Goal: Obtain resource: Obtain resource

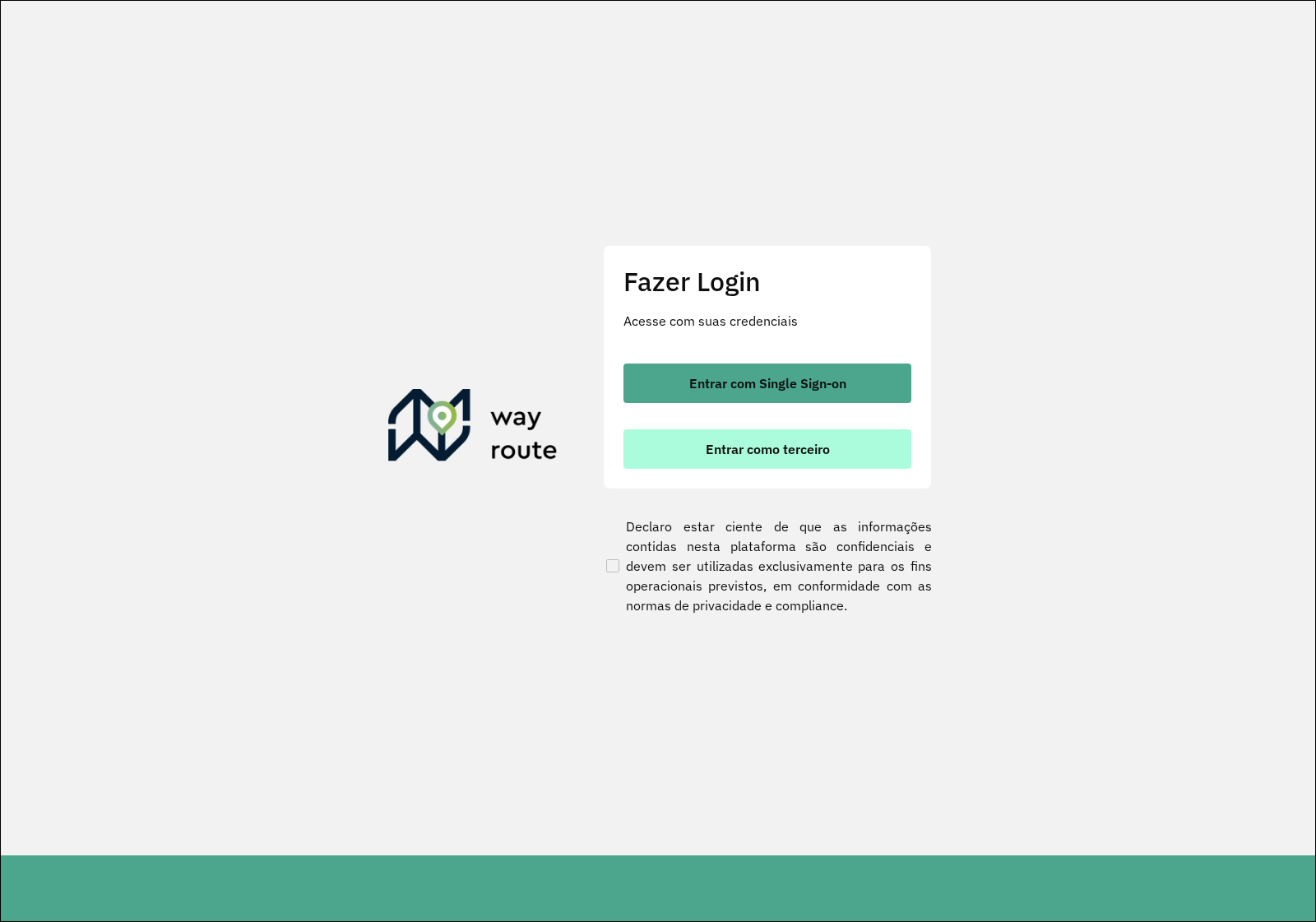
click at [788, 455] on span "Entrar como terceiro" at bounding box center [768, 449] width 124 height 13
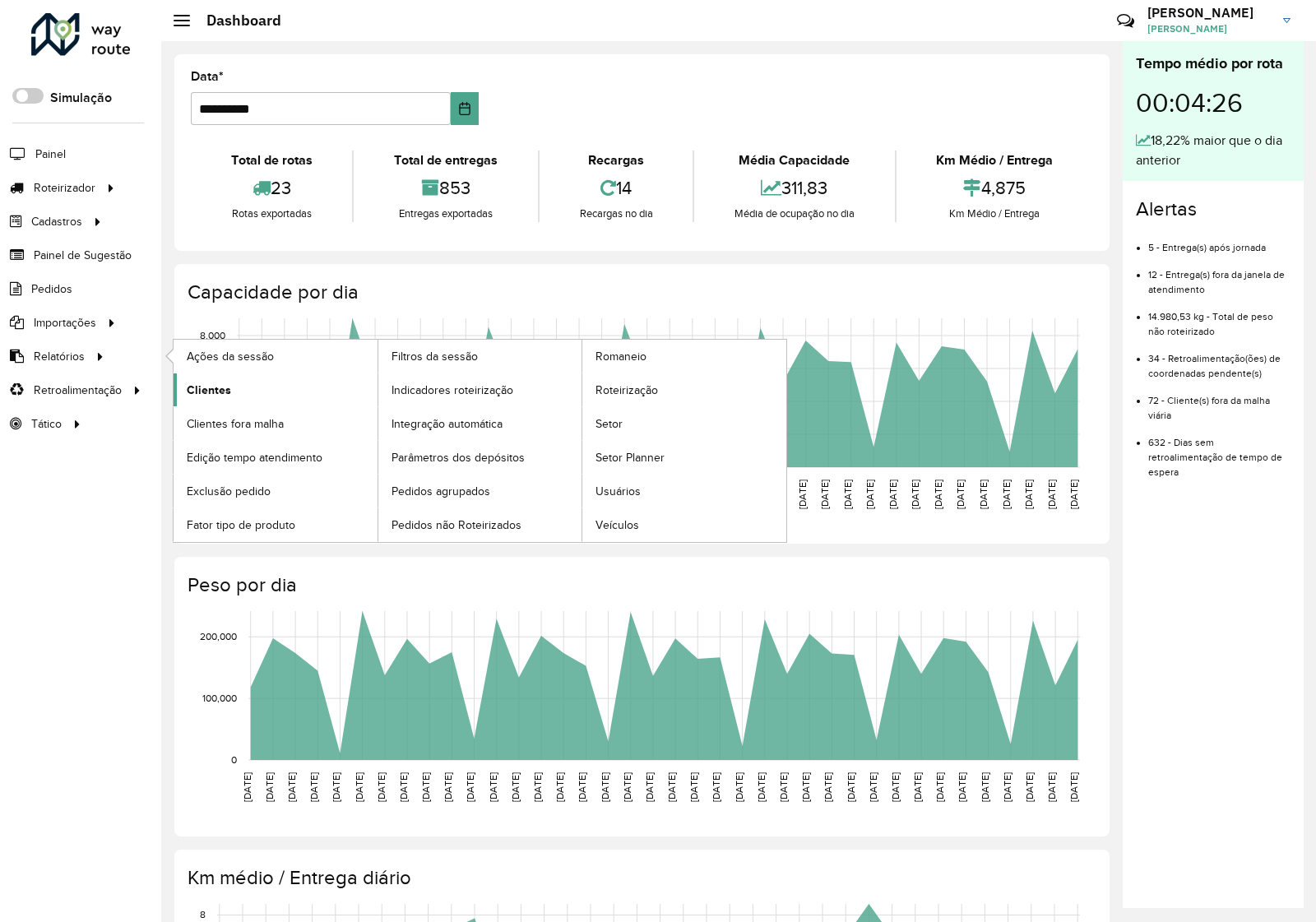
click at [208, 401] on link "Clientes" at bounding box center [275, 389] width 204 height 33
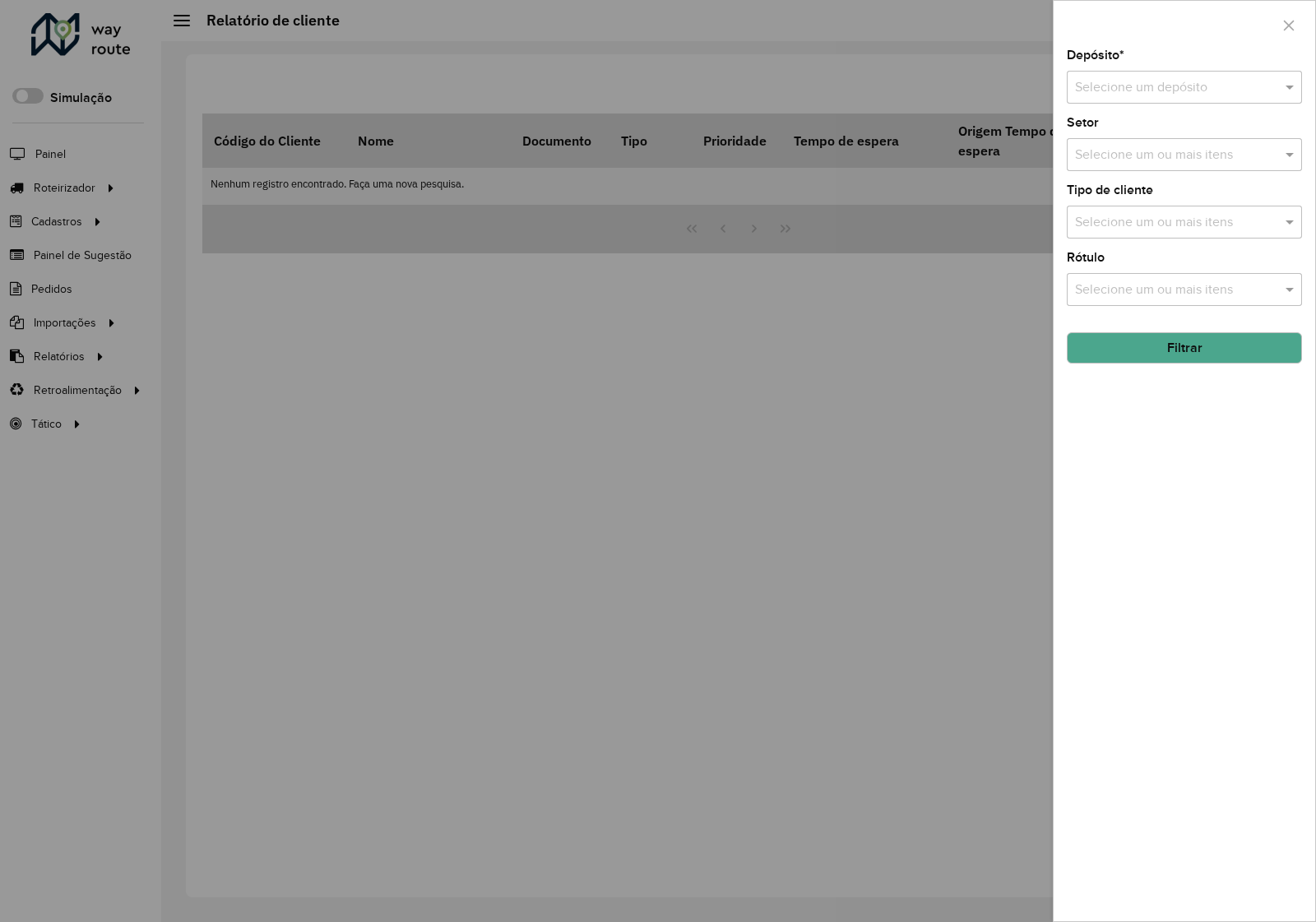
click at [1167, 83] on input "text" at bounding box center [1167, 88] width 186 height 20
click at [1142, 139] on span "Via Bebidas" at bounding box center [1108, 135] width 68 height 14
click at [1198, 363] on button "Filtrar" at bounding box center [1184, 347] width 235 height 31
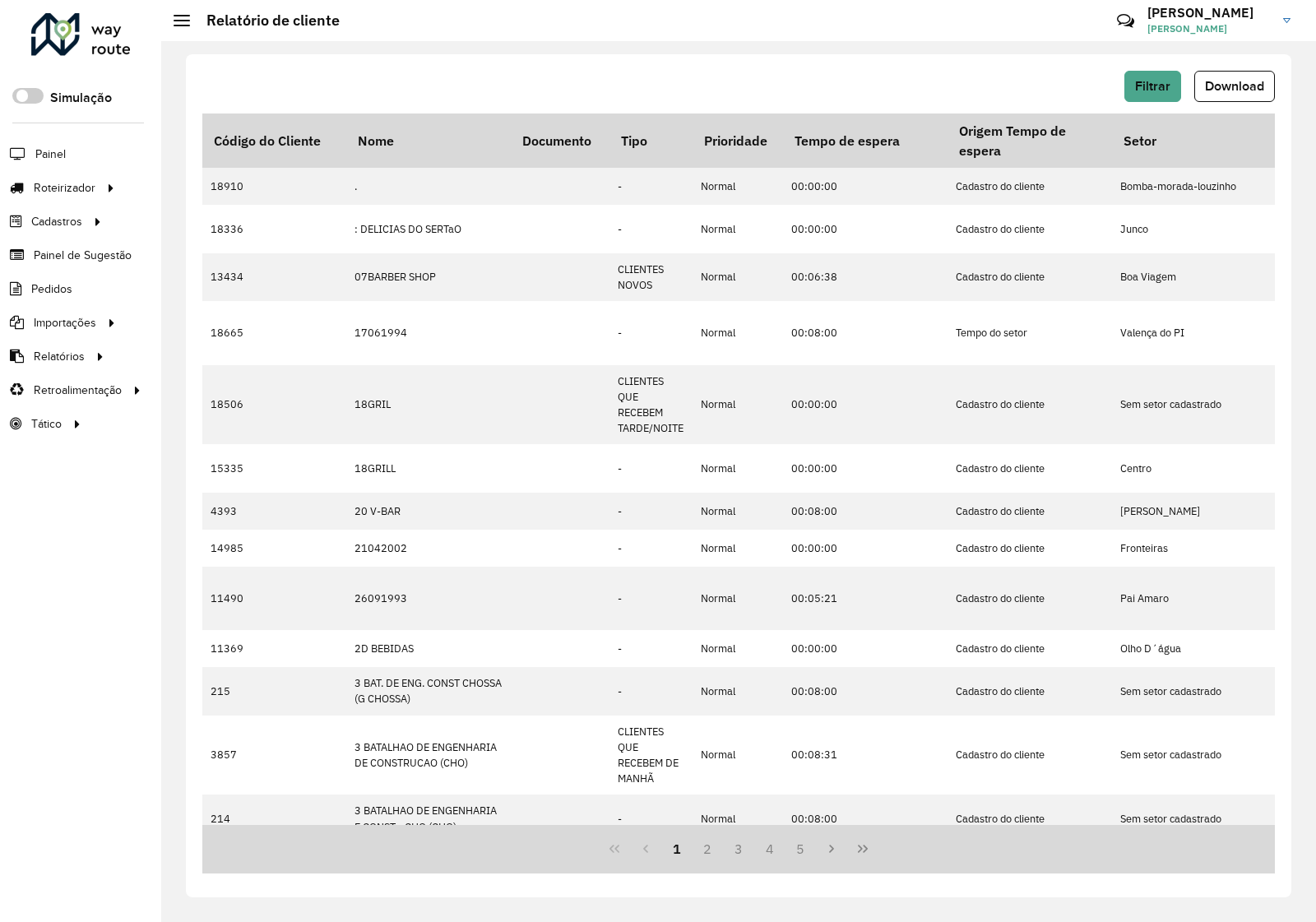
click at [1253, 92] on span "Download" at bounding box center [1234, 86] width 59 height 14
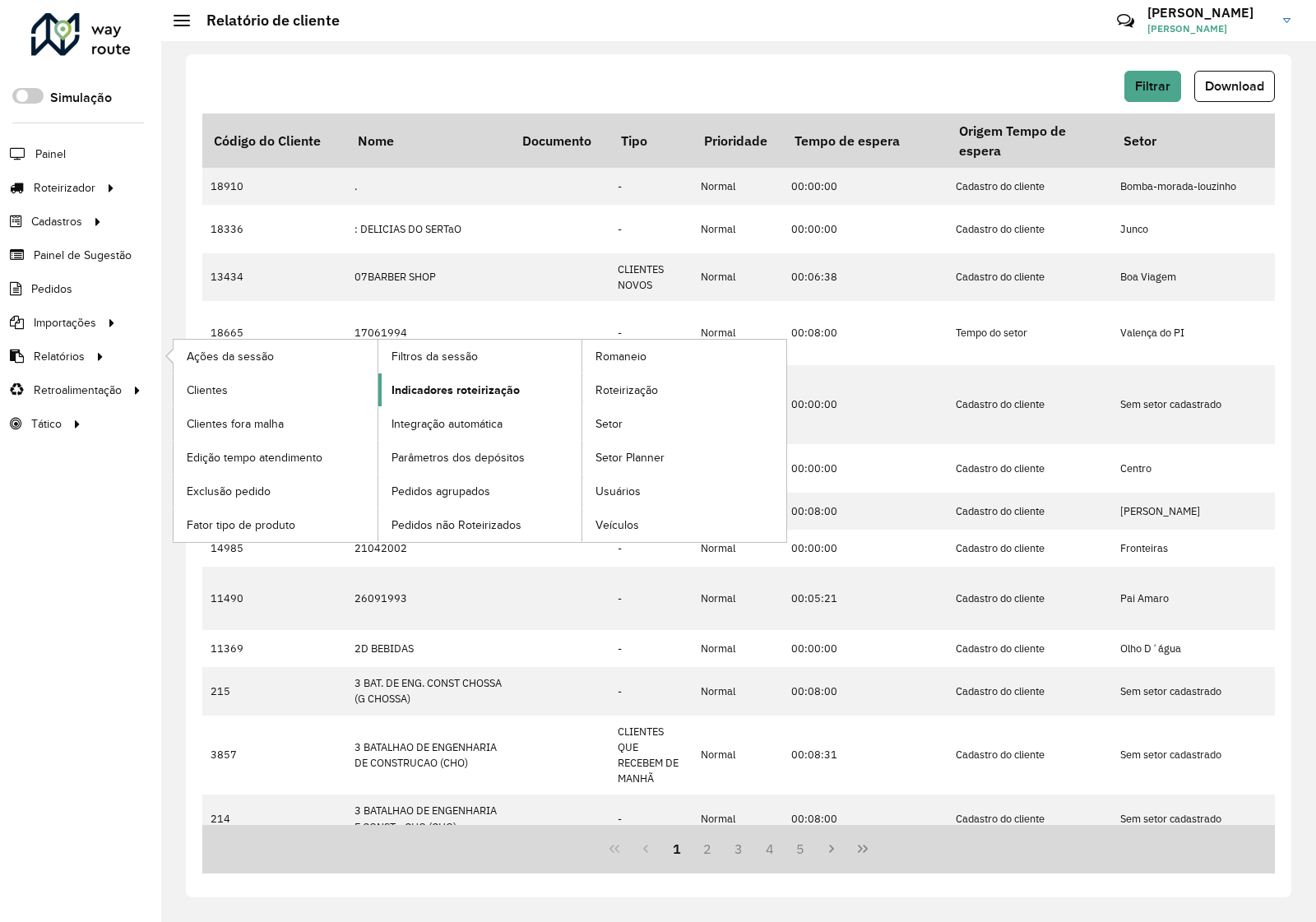
click at [457, 393] on span "Indicadores roteirização" at bounding box center [456, 390] width 129 height 18
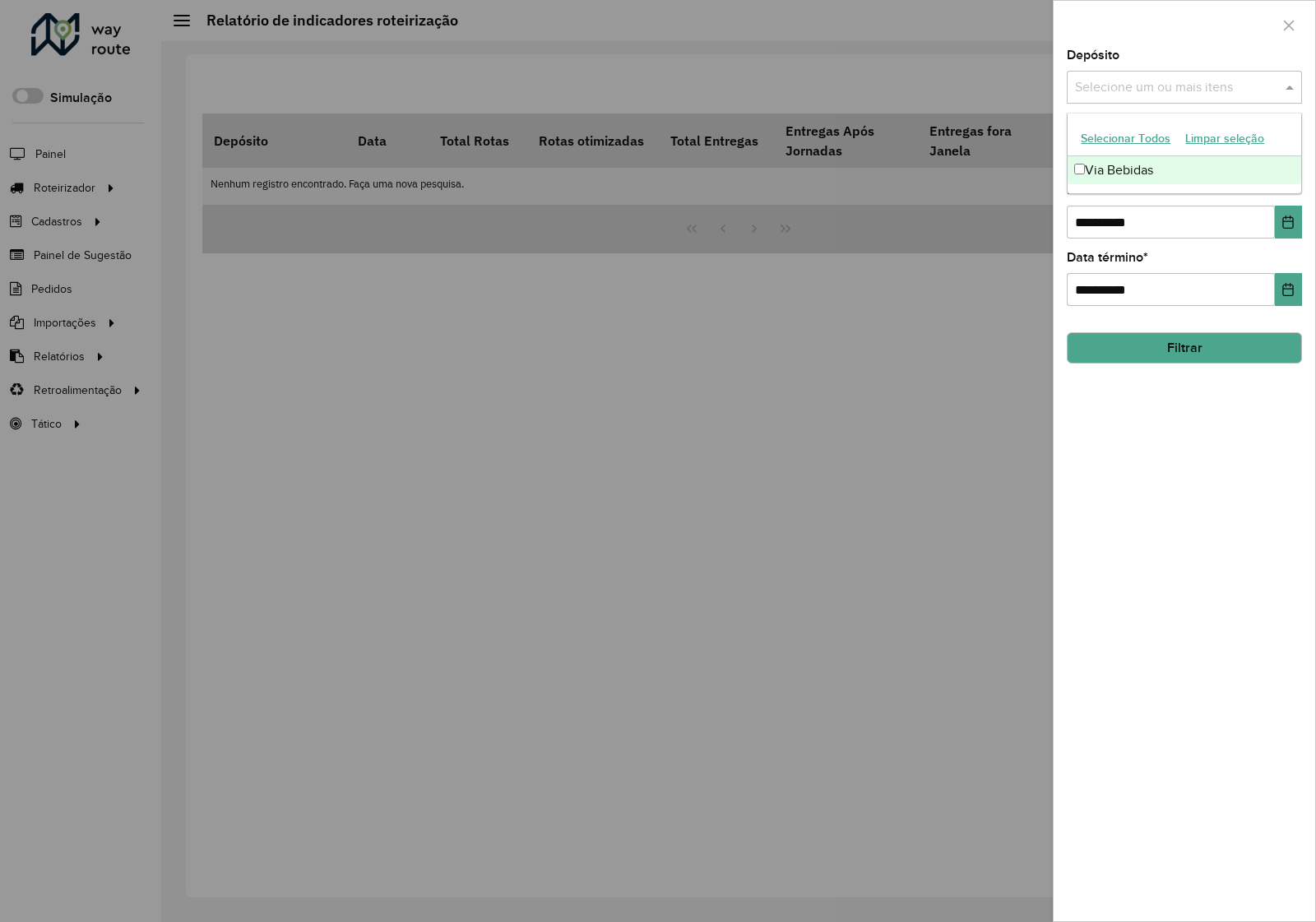
click at [1137, 83] on input "text" at bounding box center [1176, 88] width 210 height 20
click at [1132, 164] on div "Via Bebidas" at bounding box center [1184, 170] width 234 height 28
click at [1293, 219] on icon "Choose Date" at bounding box center [1288, 222] width 13 height 13
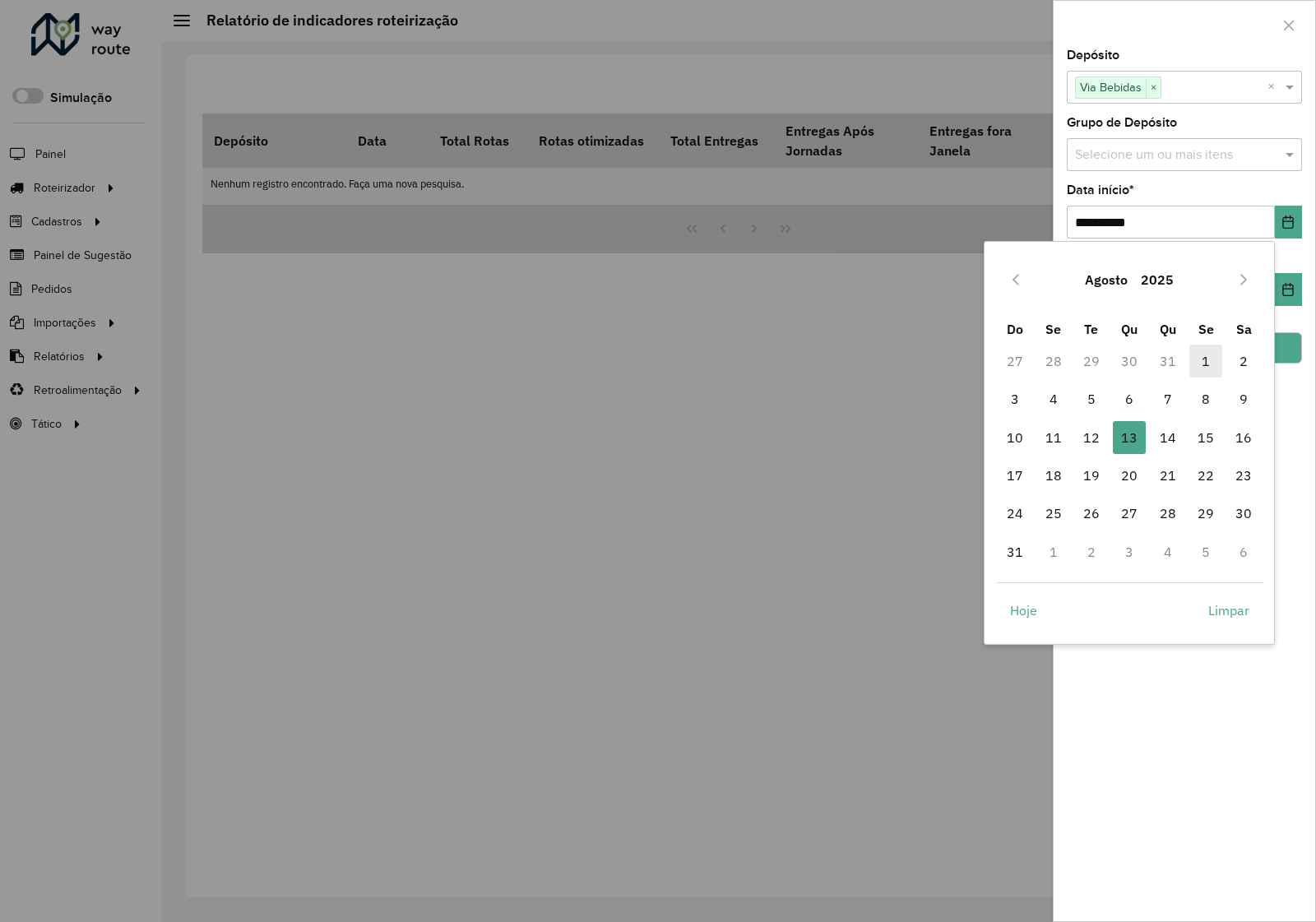
click at [1197, 362] on span "1" at bounding box center [1205, 360] width 33 height 33
type input "**********"
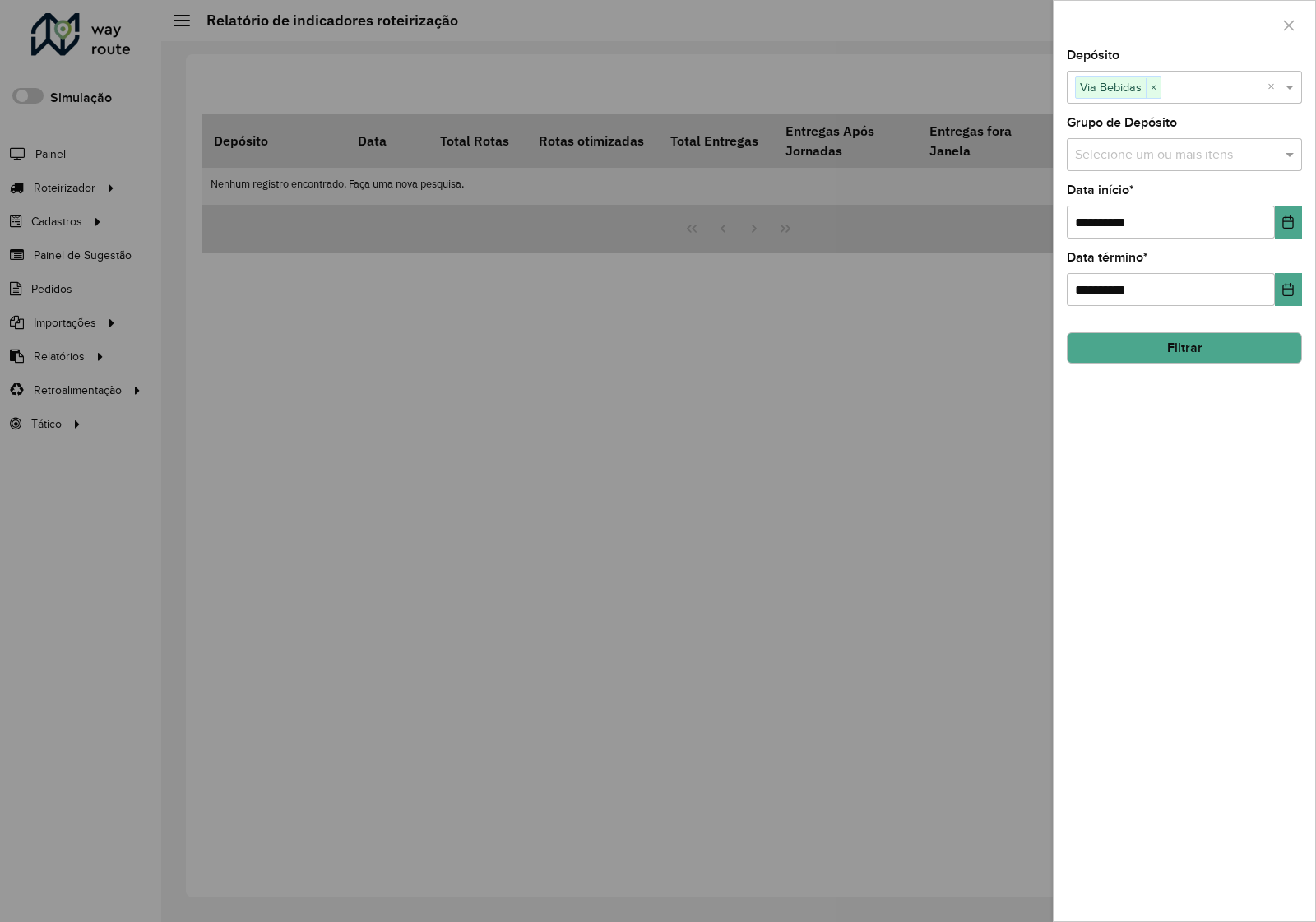
click at [1198, 362] on button "Filtrar" at bounding box center [1184, 347] width 235 height 31
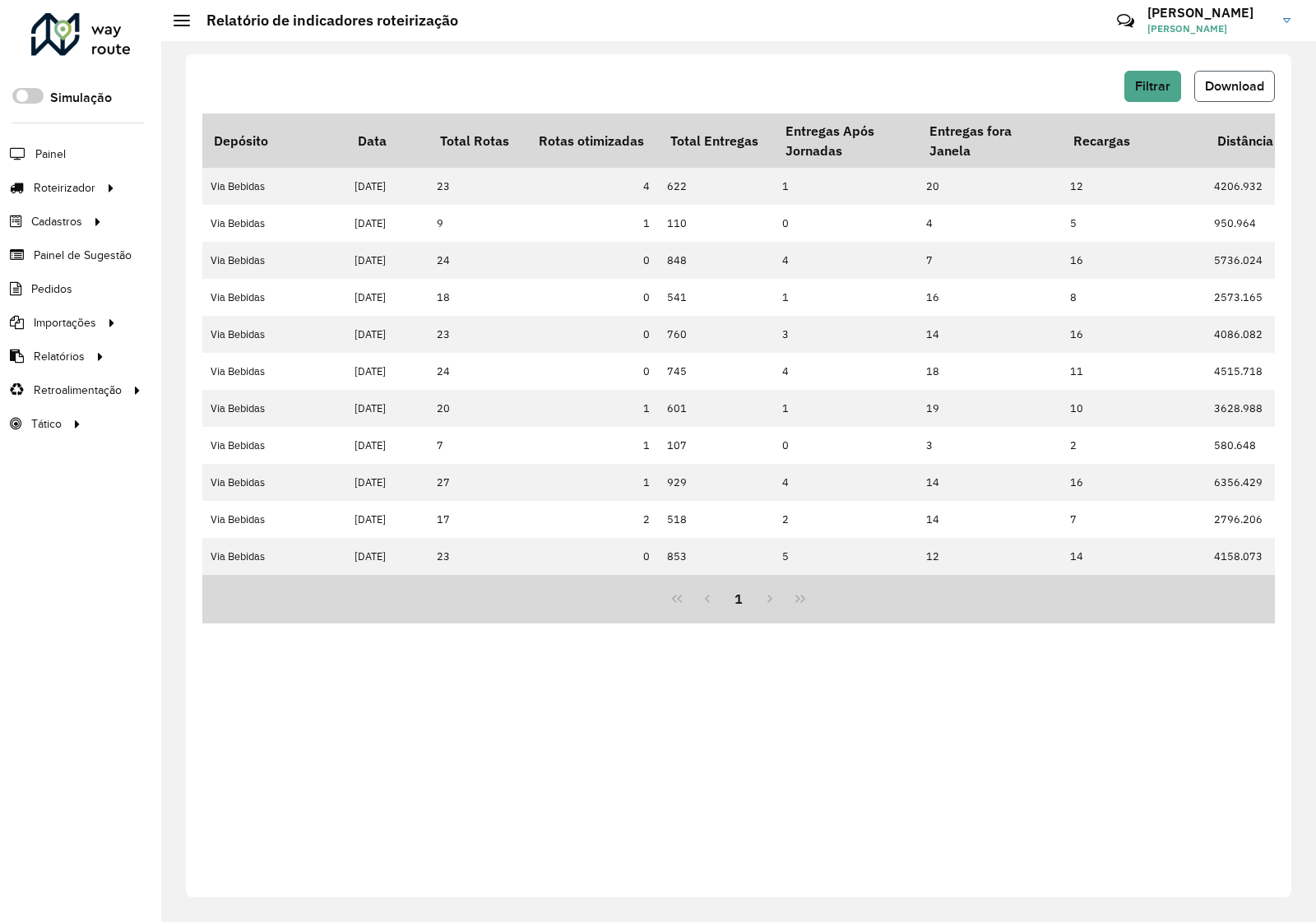
click at [1234, 88] on span "Download" at bounding box center [1234, 86] width 59 height 14
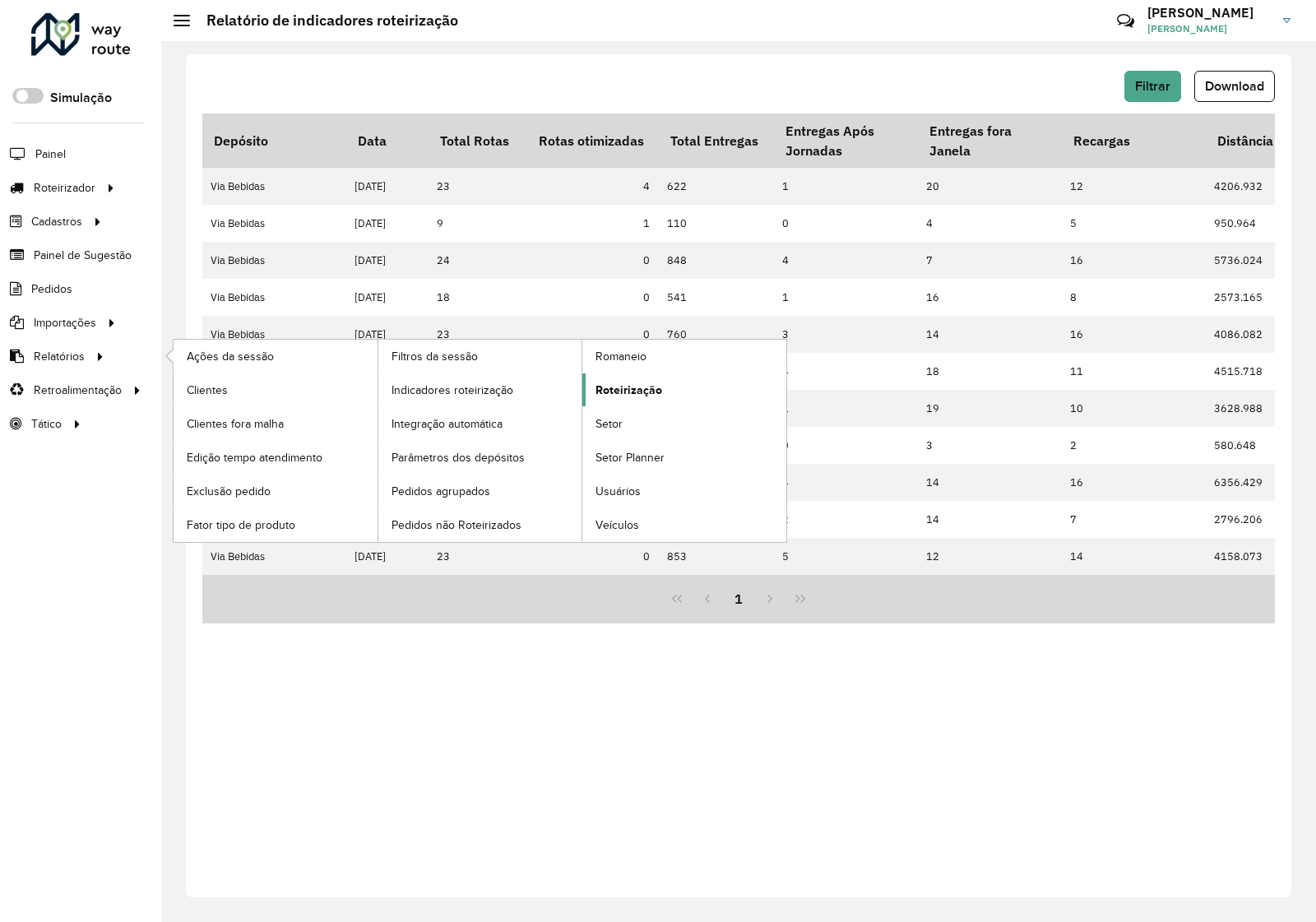
click at [647, 384] on span "Roteirização" at bounding box center [628, 390] width 67 height 18
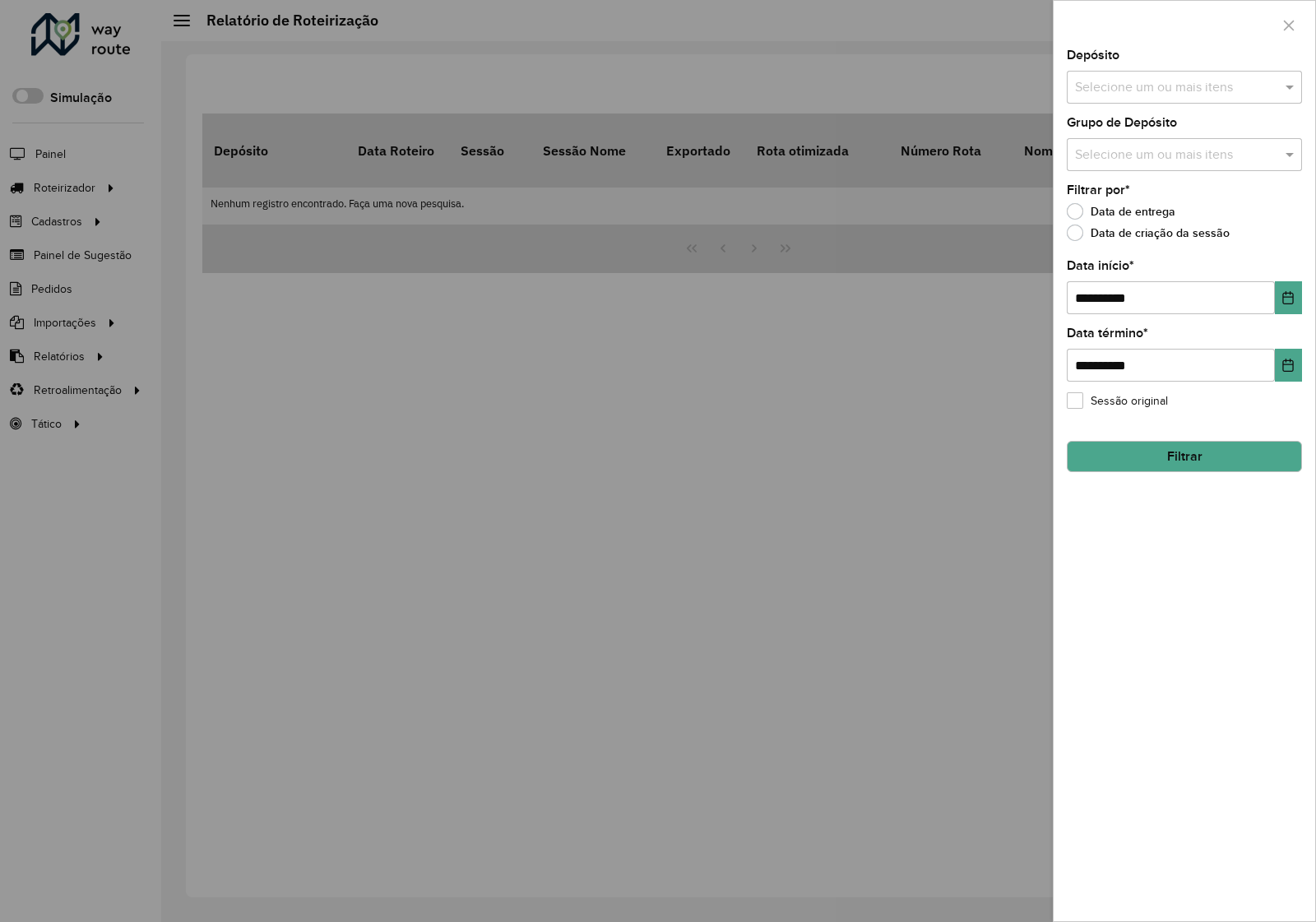
click at [1181, 91] on input "text" at bounding box center [1176, 88] width 210 height 20
click at [1146, 160] on div "Via Bebidas" at bounding box center [1184, 170] width 234 height 28
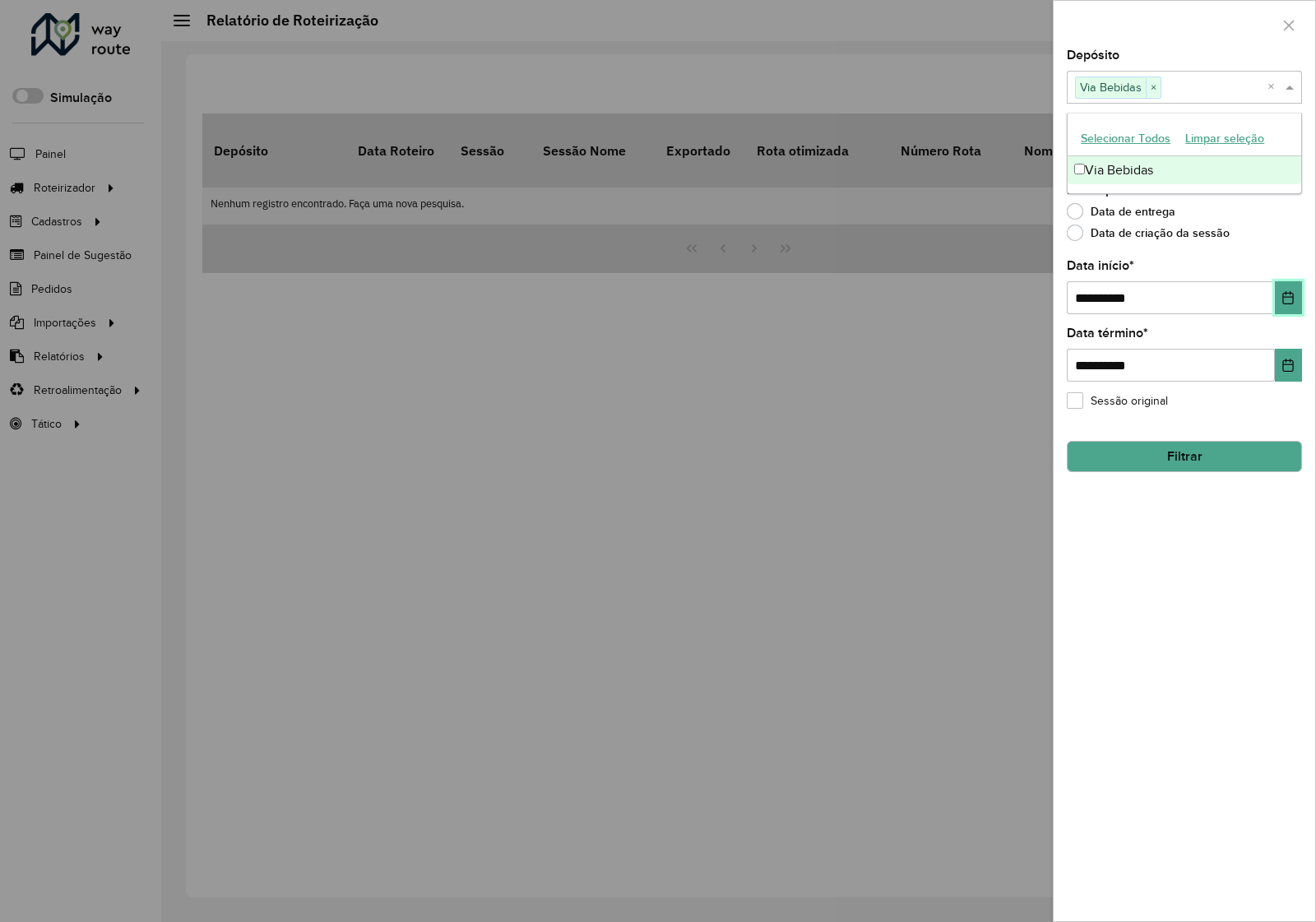
click at [1288, 301] on icon "Choose Date" at bounding box center [1288, 298] width 13 height 13
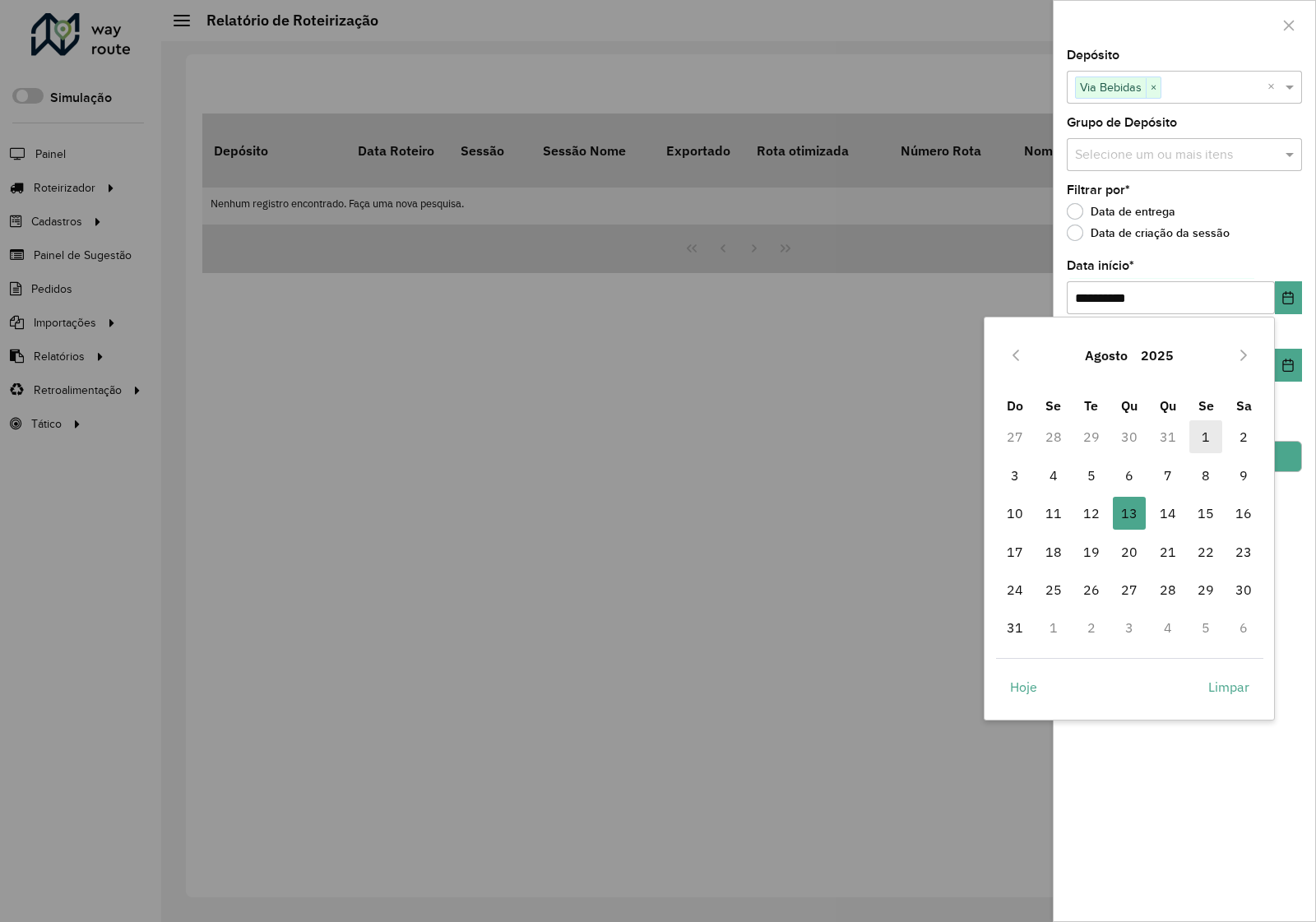
click at [1205, 433] on span "1" at bounding box center [1205, 436] width 33 height 33
type input "**********"
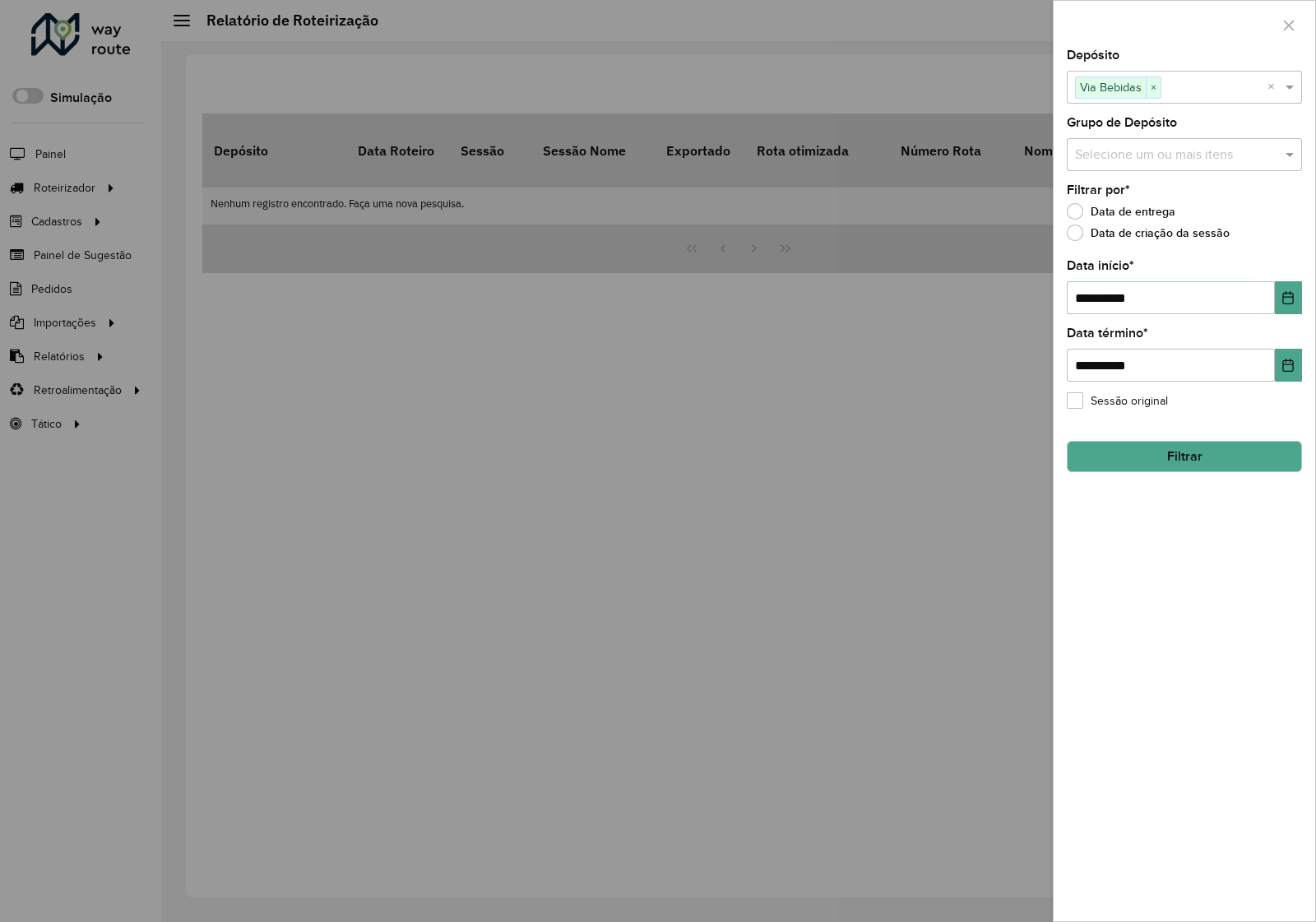
click at [1158, 457] on button "Filtrar" at bounding box center [1184, 456] width 235 height 31
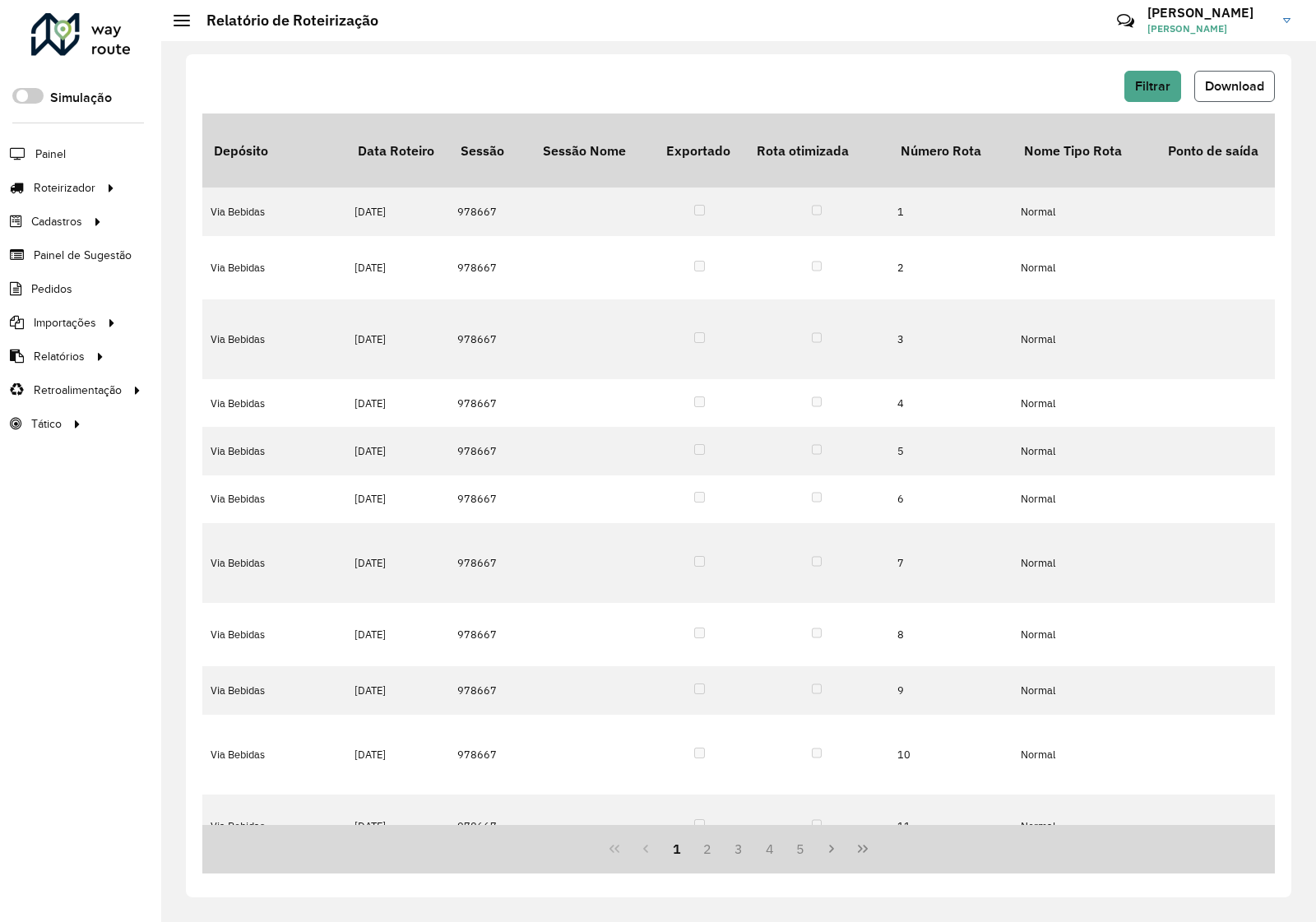
click at [1236, 85] on span "Download" at bounding box center [1234, 86] width 59 height 14
click at [60, 296] on span "Pedidos" at bounding box center [52, 289] width 43 height 18
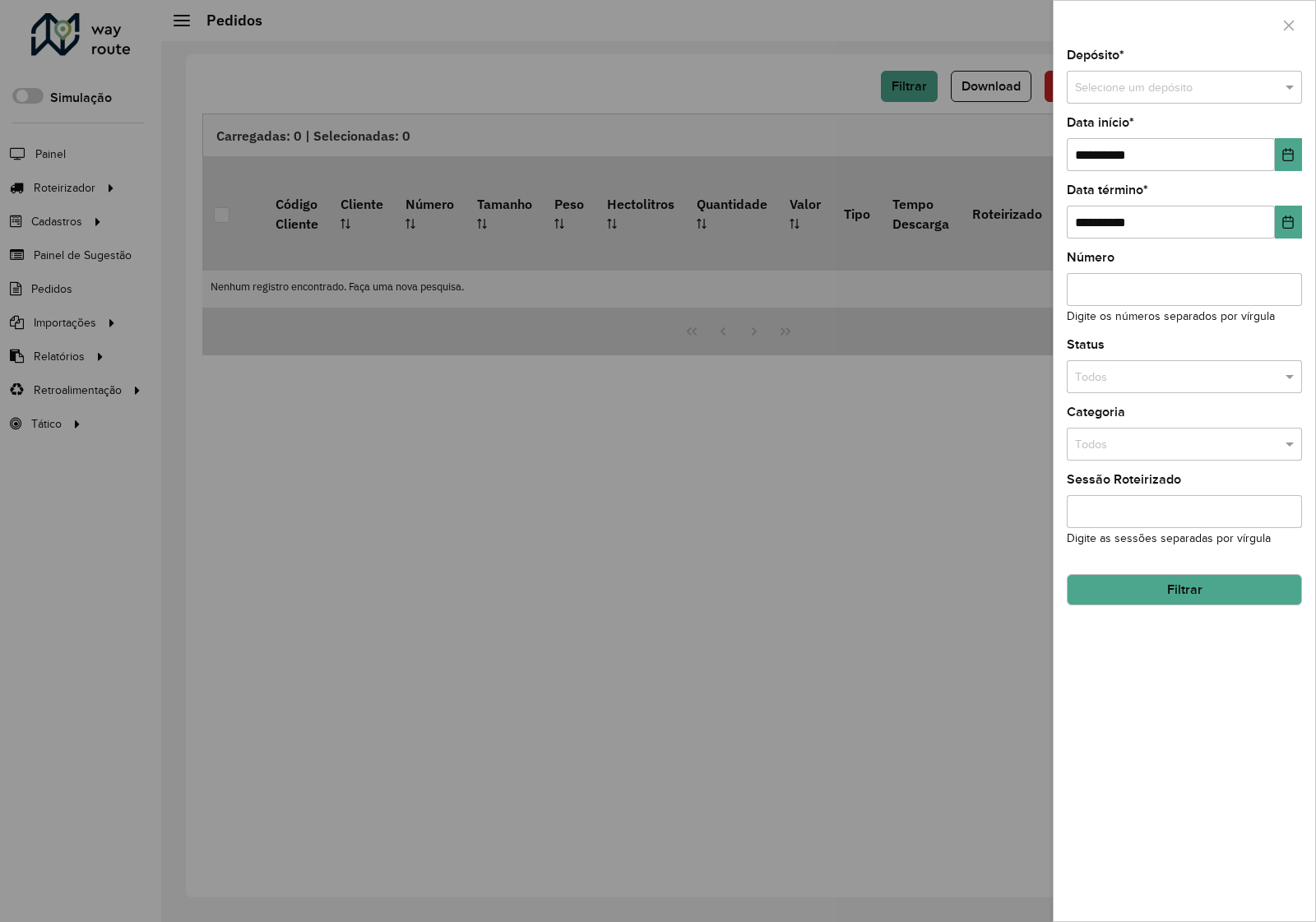
click at [1209, 76] on div "Selecione um depósito" at bounding box center [1184, 87] width 235 height 33
click at [1117, 136] on span "Via Bebidas" at bounding box center [1105, 134] width 62 height 13
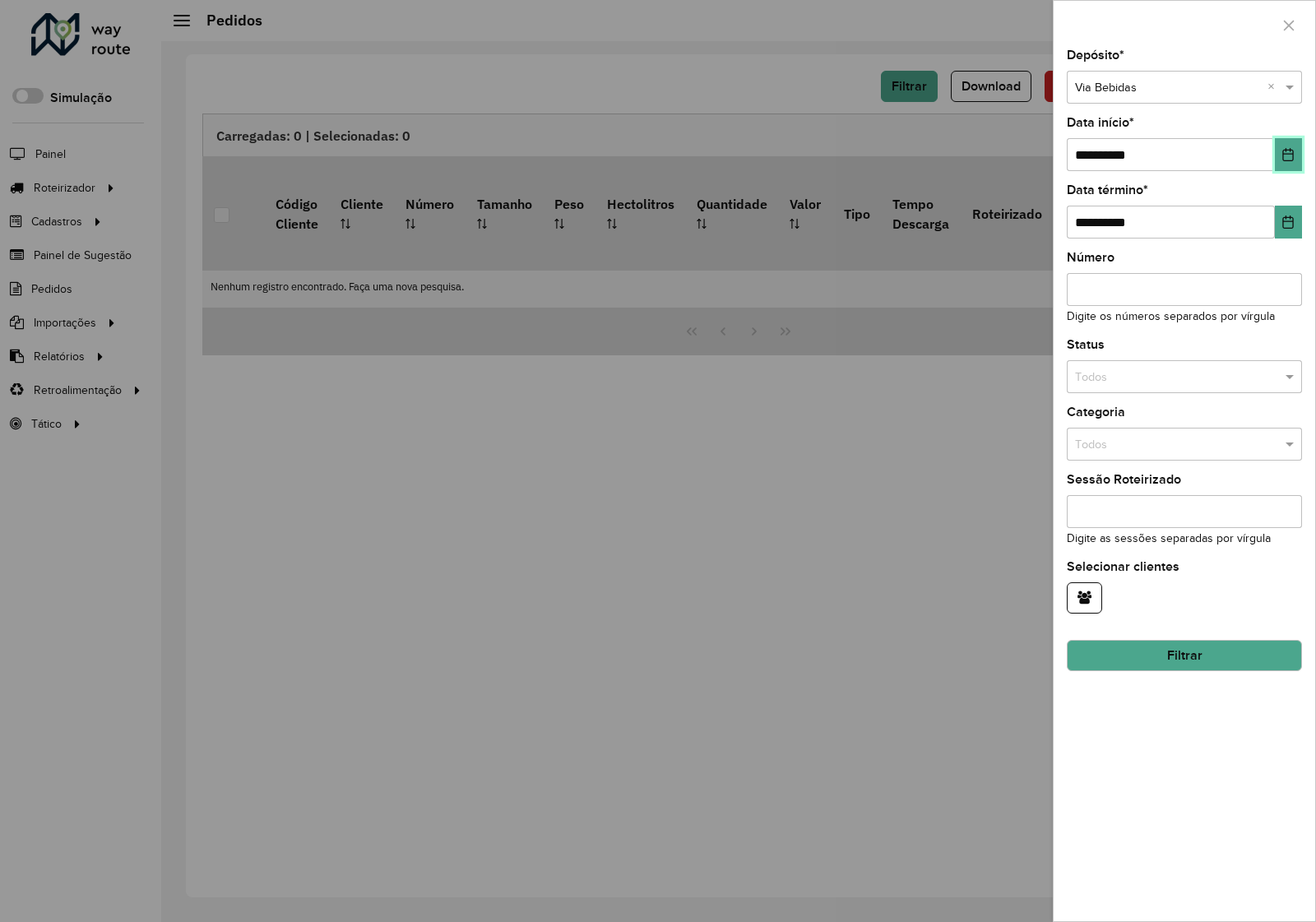
click at [1288, 152] on icon "Choose Date" at bounding box center [1288, 154] width 11 height 13
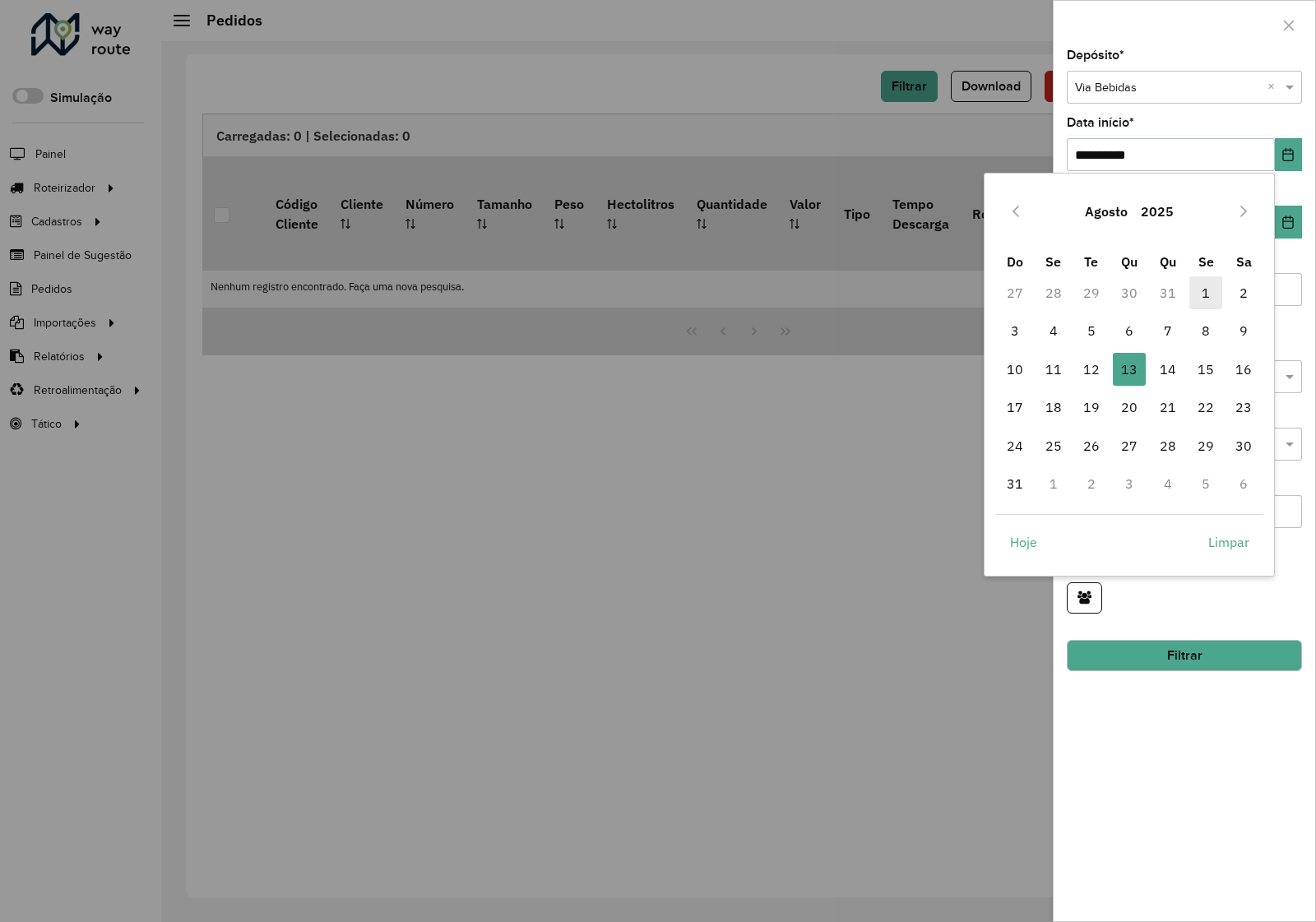
click at [1211, 300] on span "1" at bounding box center [1205, 292] width 33 height 33
type input "**********"
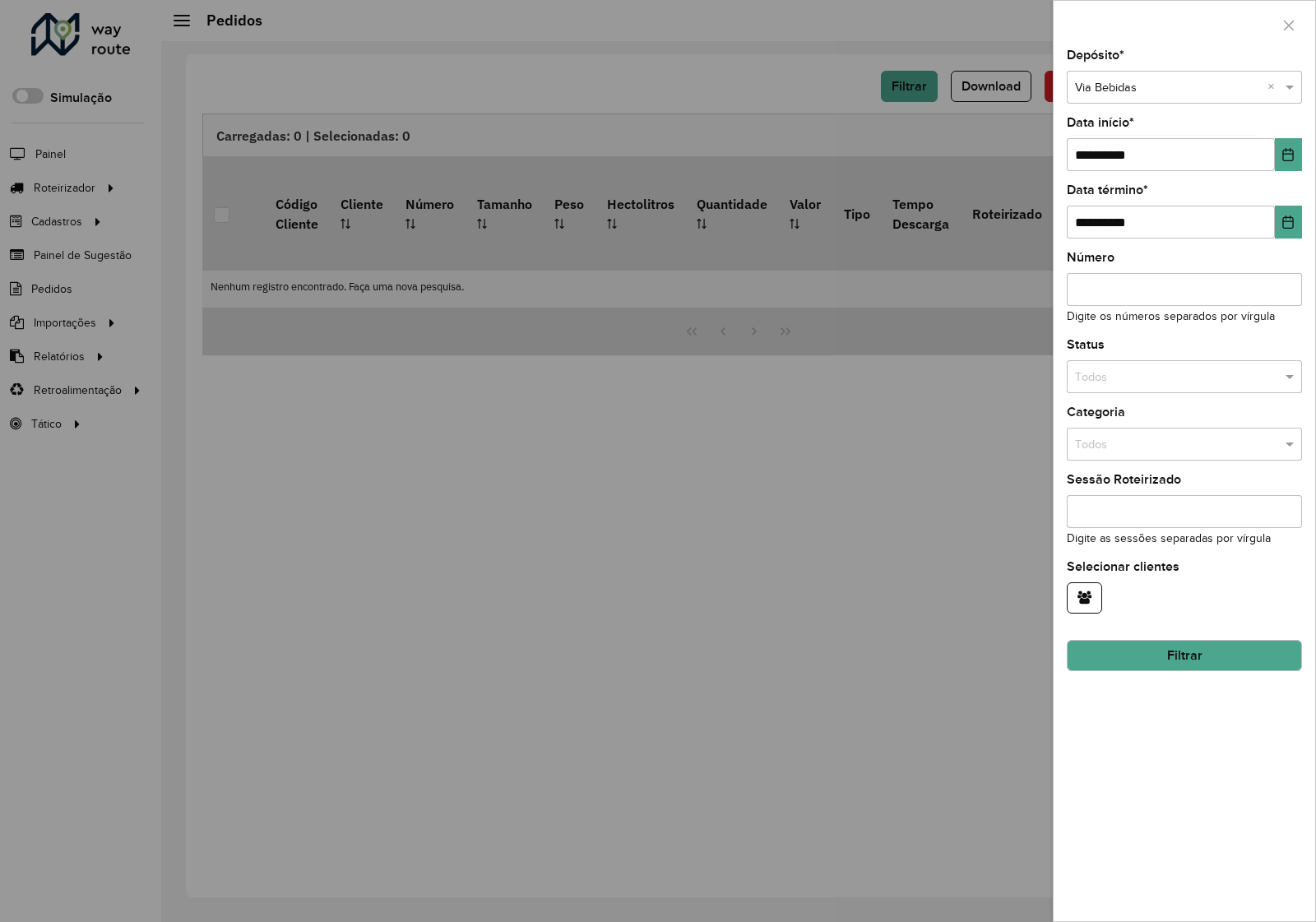
click at [1181, 663] on button "Filtrar" at bounding box center [1184, 655] width 235 height 31
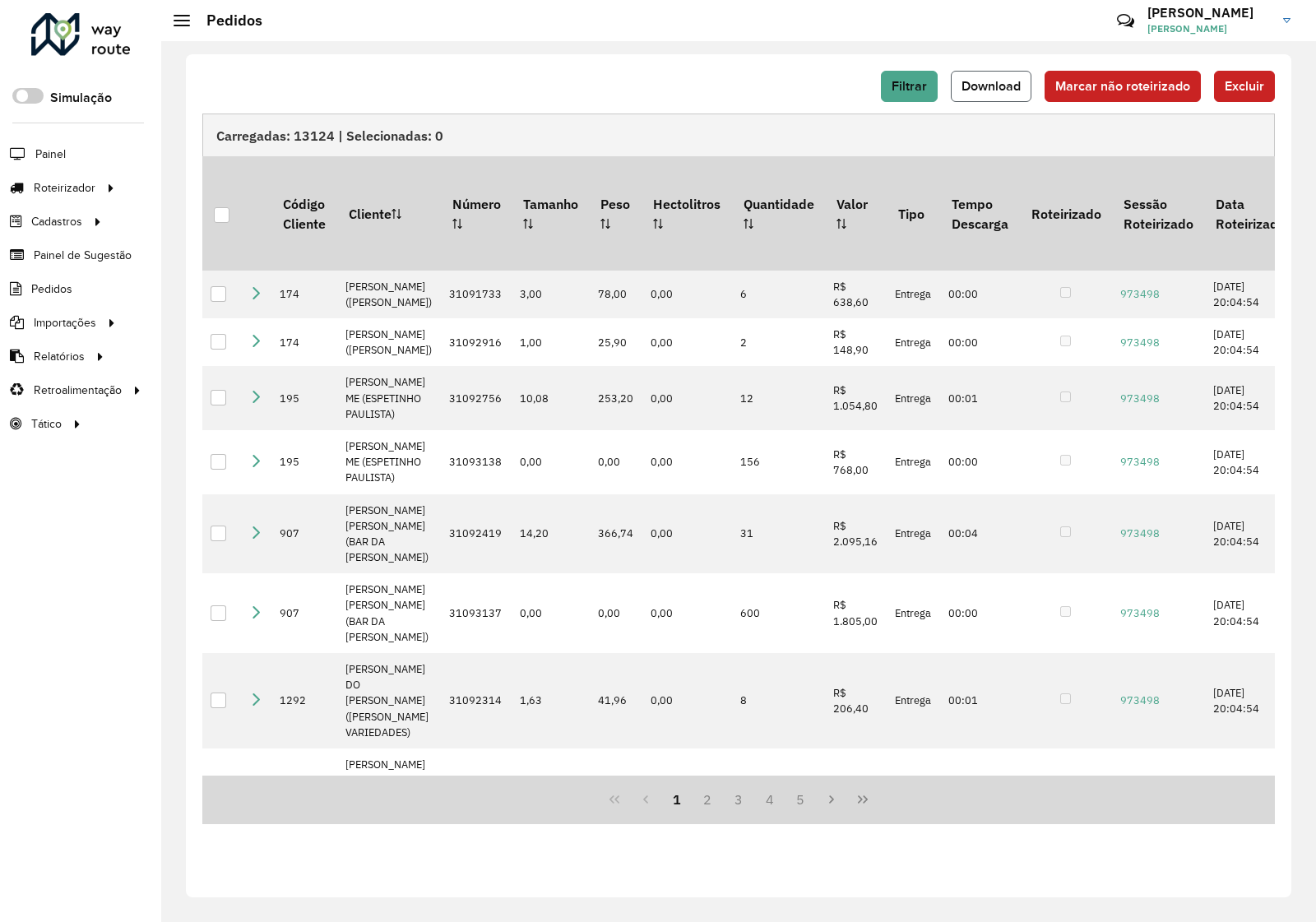
click at [999, 100] on button "Download" at bounding box center [991, 86] width 81 height 31
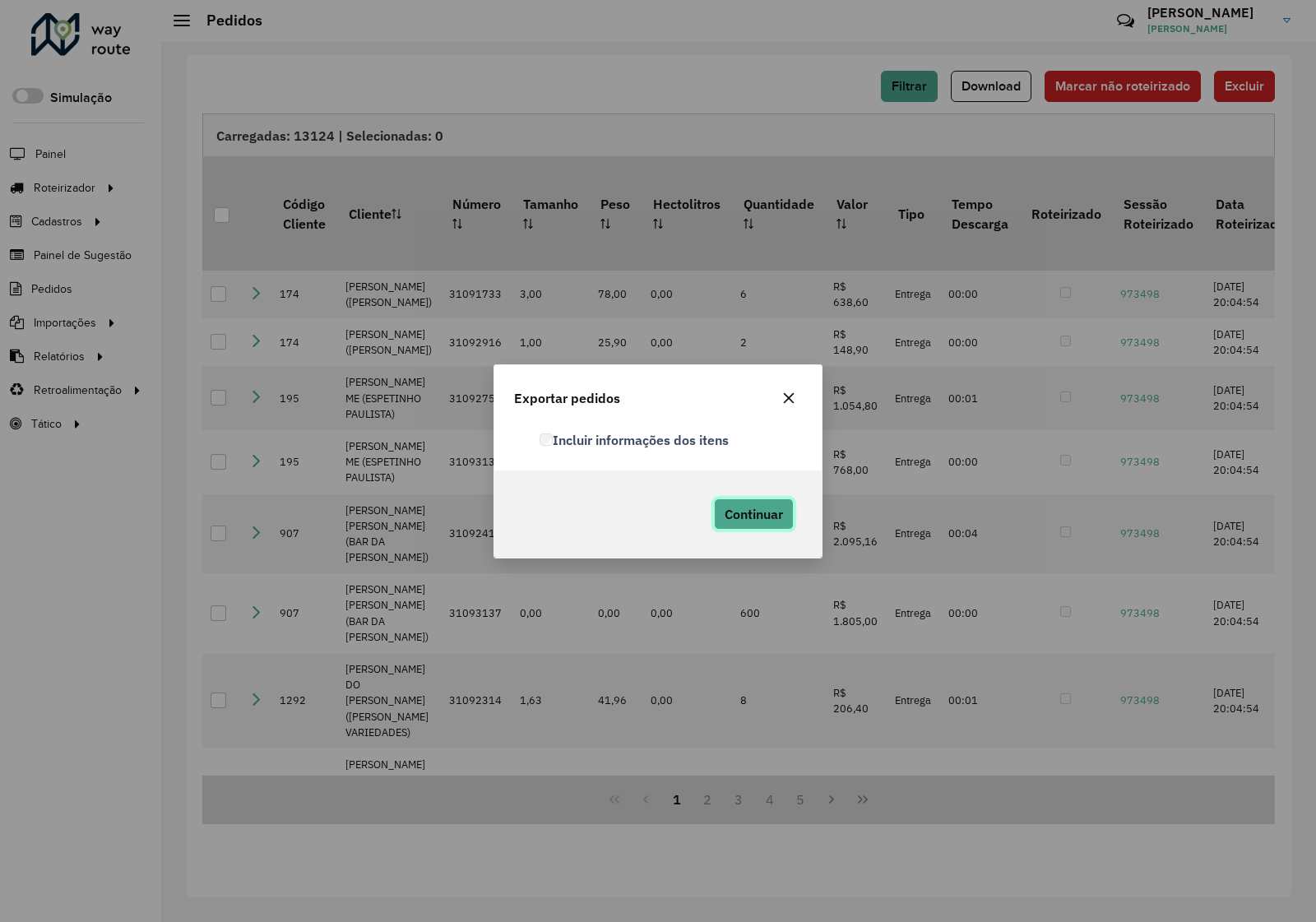
click at [766, 511] on span "Continuar" at bounding box center [754, 514] width 58 height 17
